Goal: Task Accomplishment & Management: Use online tool/utility

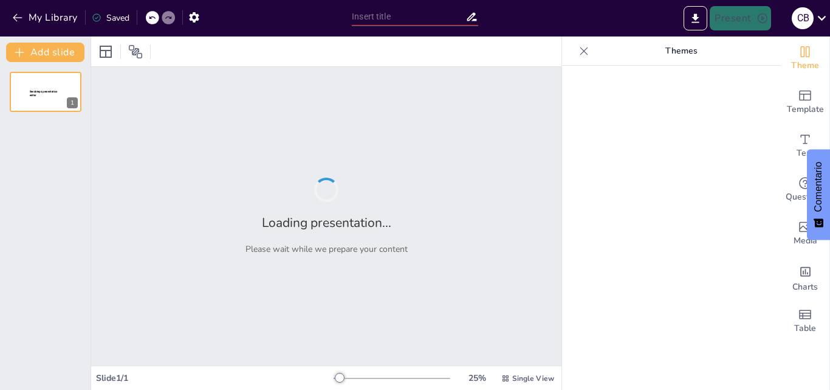
type input "New Sendsteps"
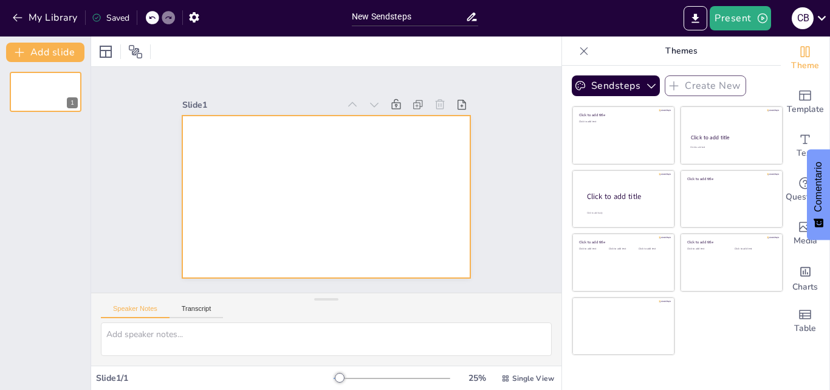
click at [294, 143] on div at bounding box center [325, 196] width 304 height 191
click at [15, 12] on icon "button" at bounding box center [18, 18] width 12 height 12
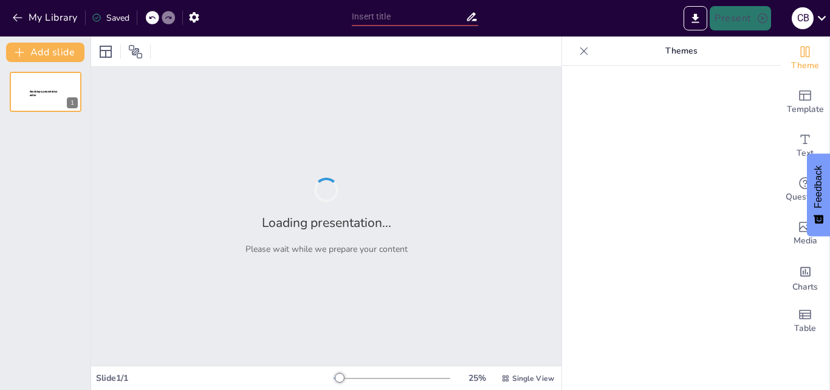
type input "Beneficios Nutricionales de la Ensalada de Quinoa con Verduras a la Parrilla"
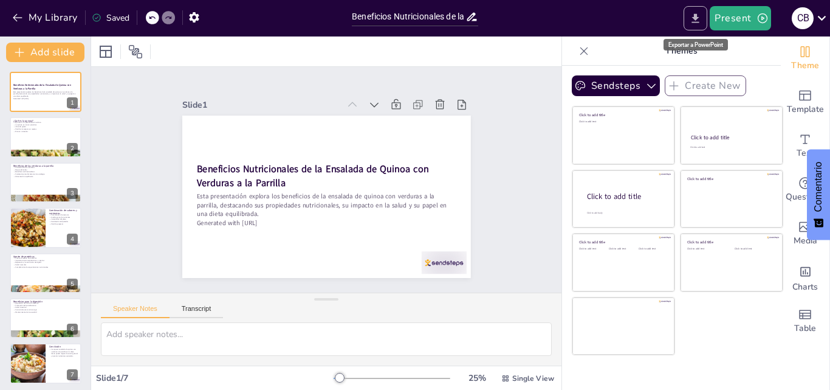
click at [698, 19] on icon "Export to PowerPoint" at bounding box center [695, 18] width 13 height 13
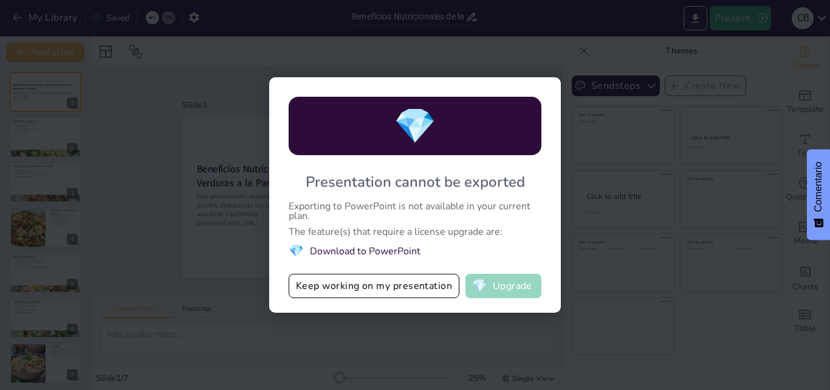
click at [491, 285] on button "💎 Upgrade" at bounding box center [504, 286] width 76 height 24
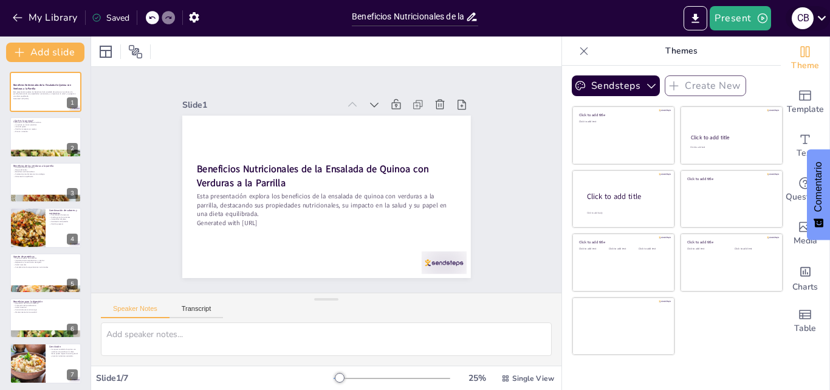
click at [820, 20] on icon at bounding box center [822, 18] width 16 height 16
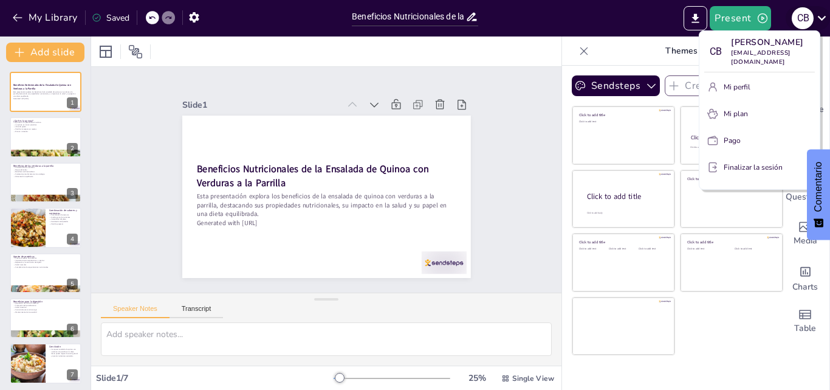
click at [820, 20] on div at bounding box center [415, 195] width 830 height 390
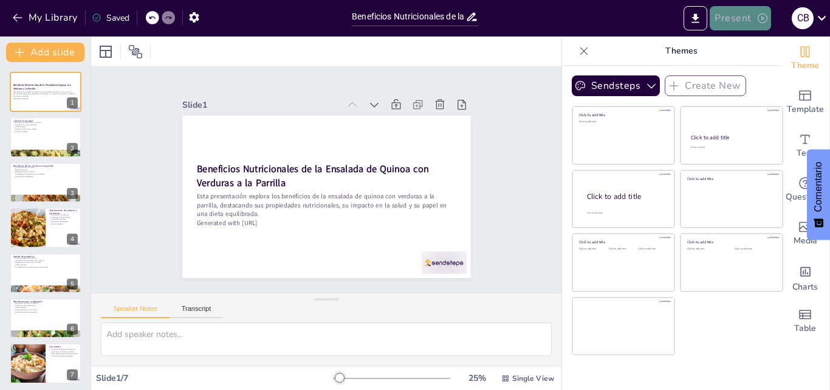
click at [763, 20] on icon "button" at bounding box center [763, 18] width 12 height 12
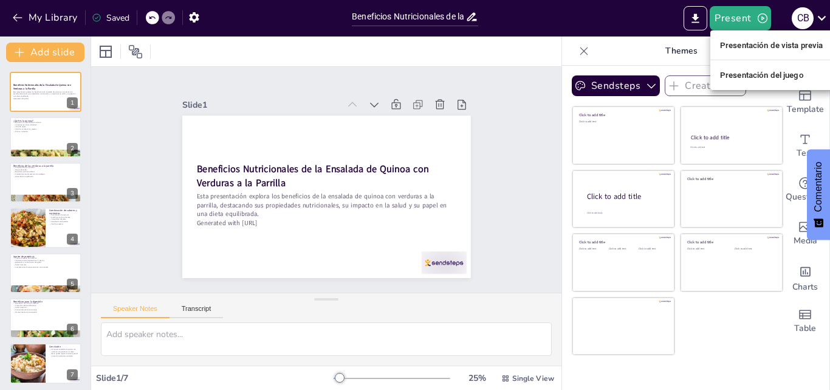
click at [697, 20] on div at bounding box center [415, 195] width 830 height 390
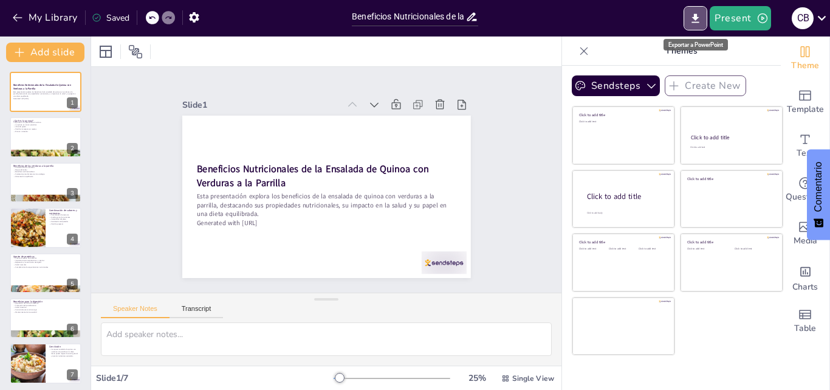
click at [697, 20] on icon "Export to PowerPoint" at bounding box center [695, 18] width 13 height 13
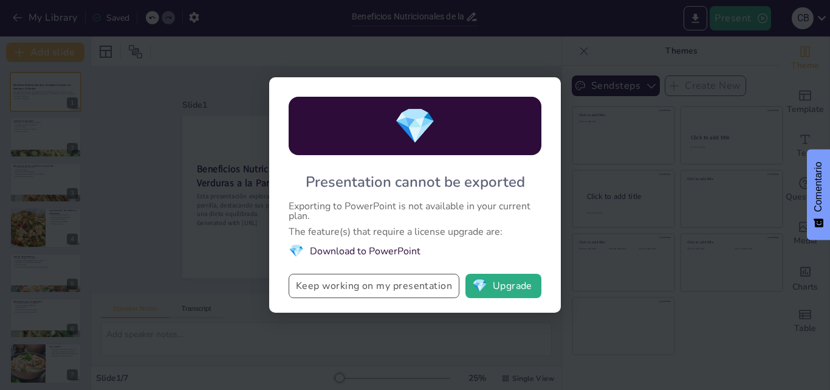
click at [364, 284] on button "Keep working on my presentation" at bounding box center [374, 286] width 171 height 24
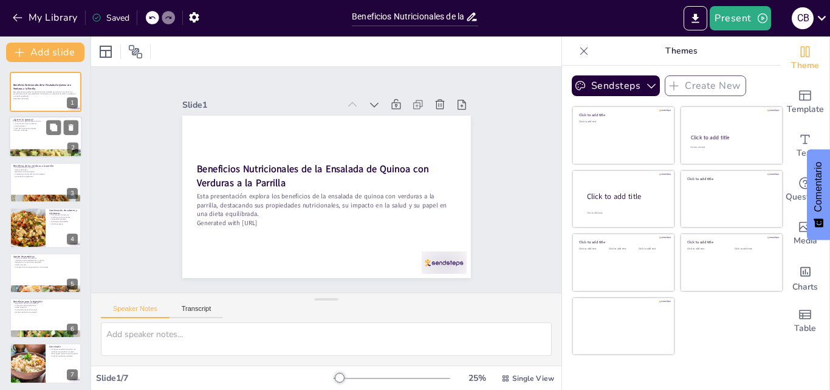
click at [44, 147] on div at bounding box center [45, 137] width 73 height 41
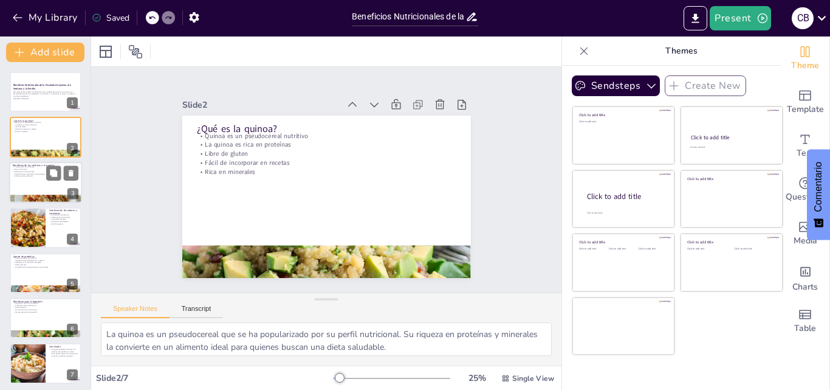
click at [46, 198] on div at bounding box center [45, 198] width 73 height 41
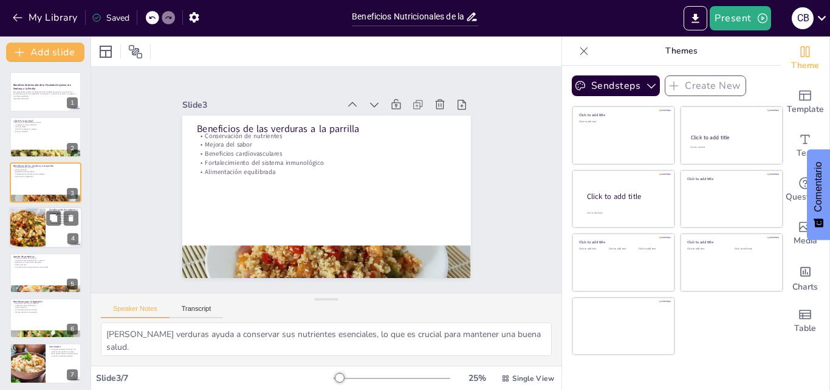
click at [45, 222] on div at bounding box center [27, 227] width 62 height 41
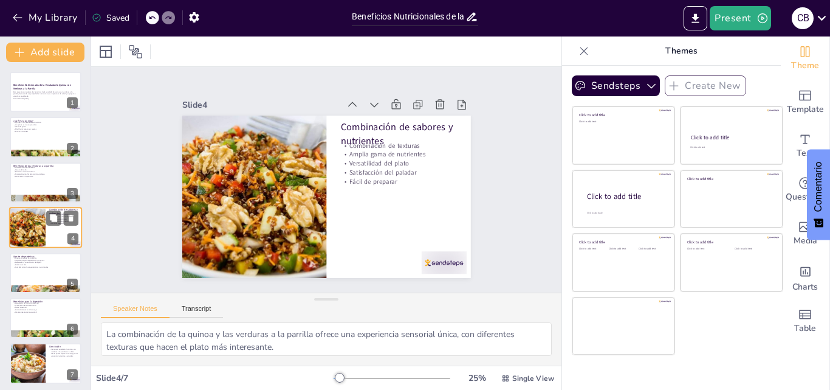
scroll to position [2, 0]
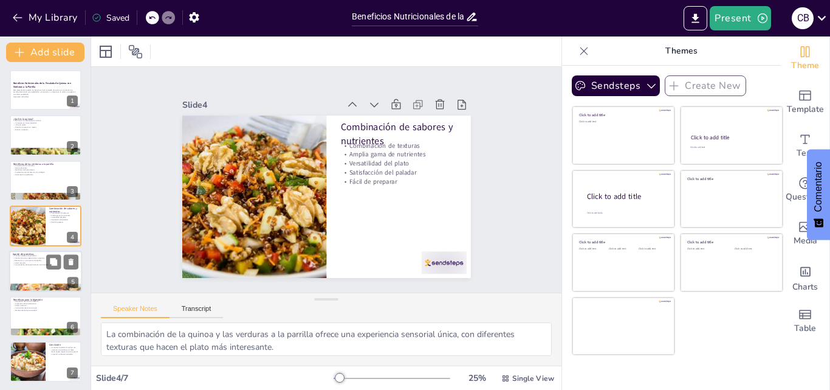
click at [45, 283] on div at bounding box center [45, 270] width 73 height 41
type textarea "La quinoa proporciona todos los aminoácidos esenciales, lo que la convierte en …"
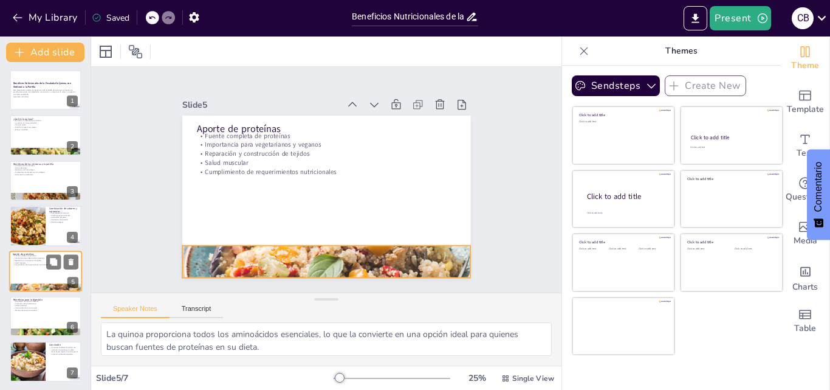
scroll to position [4, 0]
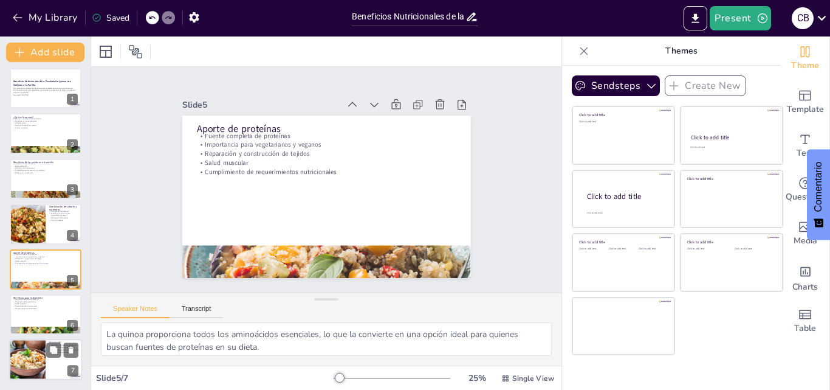
click at [28, 371] on div at bounding box center [27, 359] width 62 height 41
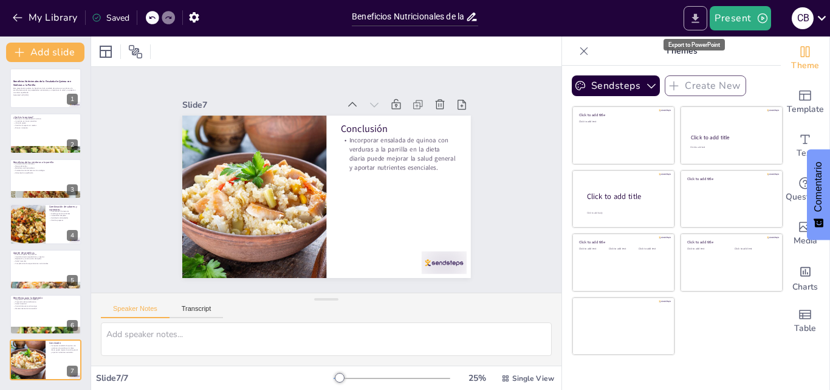
click at [703, 15] on button "Export to PowerPoint" at bounding box center [696, 18] width 24 height 24
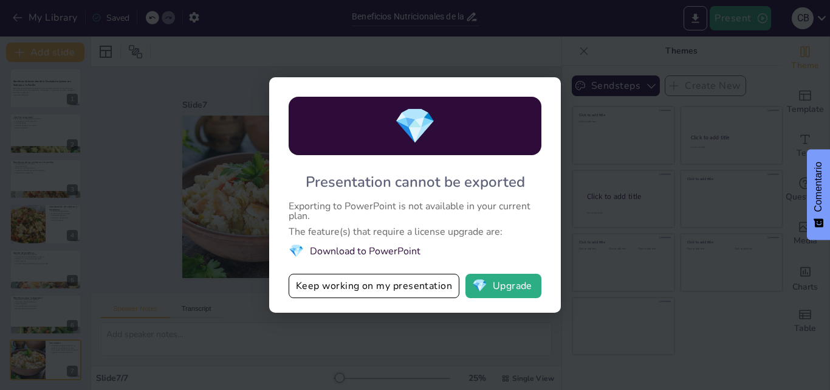
click at [529, 24] on div "💎 Presentation cannot be exported Exporting to PowerPoint is not available in y…" at bounding box center [415, 195] width 830 height 390
click at [579, 117] on div "💎 Presentation cannot be exported Exporting to PowerPoint is not available in y…" at bounding box center [415, 195] width 830 height 390
click at [576, 43] on div "💎 Presentation cannot be exported Exporting to PowerPoint is not available in y…" at bounding box center [415, 195] width 830 height 390
